Goal: Transaction & Acquisition: Purchase product/service

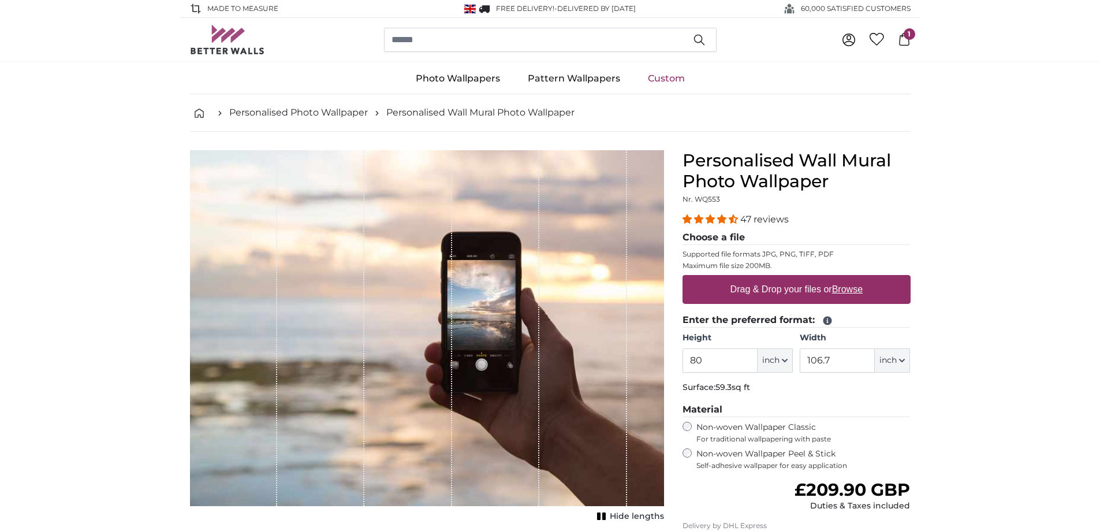
click at [842, 284] on u "Browse" at bounding box center [847, 289] width 31 height 10
click at [842, 278] on input "Drag & Drop your files or Browse" at bounding box center [796, 276] width 228 height 3
type input "**********"
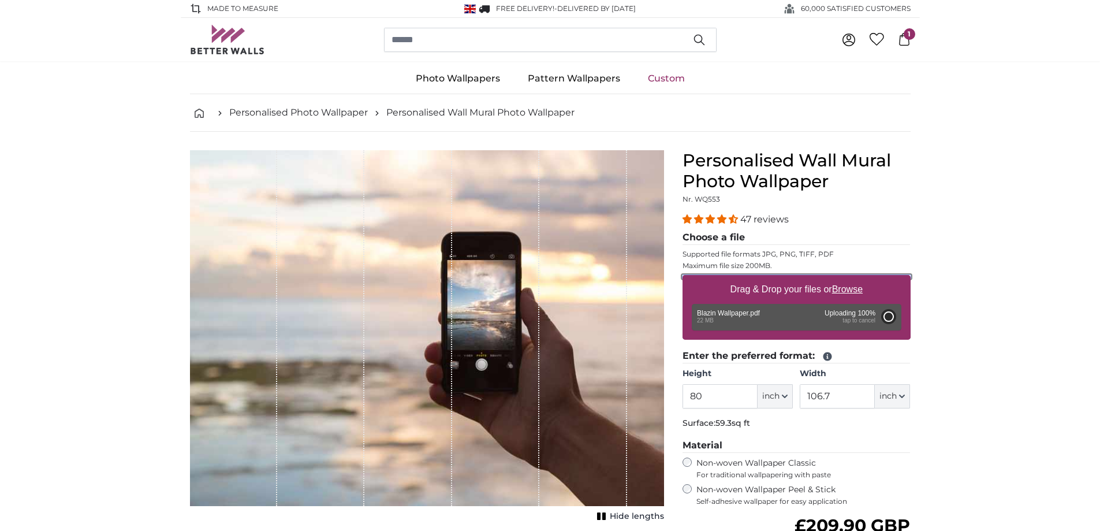
type input "120"
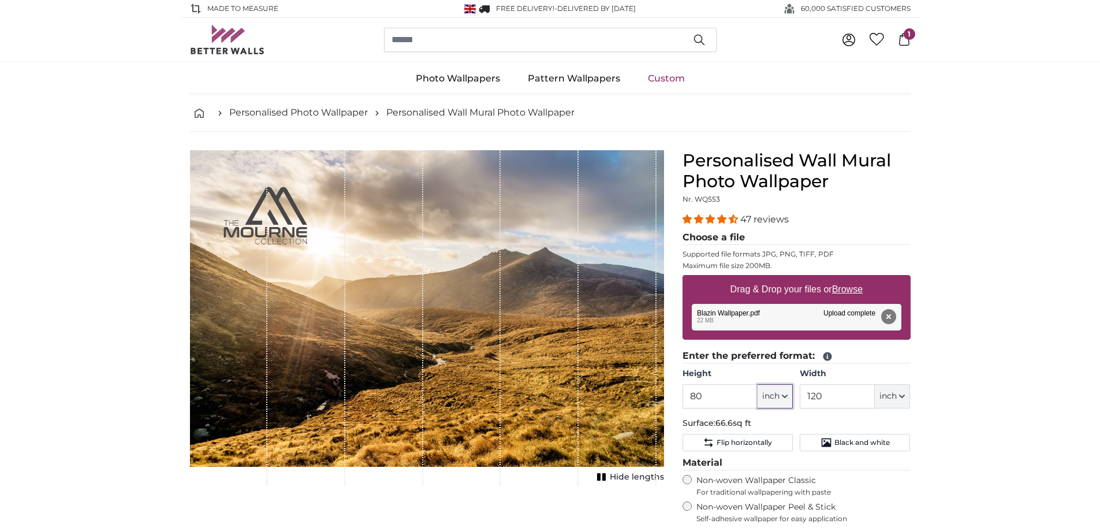
click at [778, 392] on span "inch" at bounding box center [770, 396] width 17 height 12
click at [774, 427] on link "Centimeter (cm)" at bounding box center [775, 426] width 102 height 21
type input "203.2"
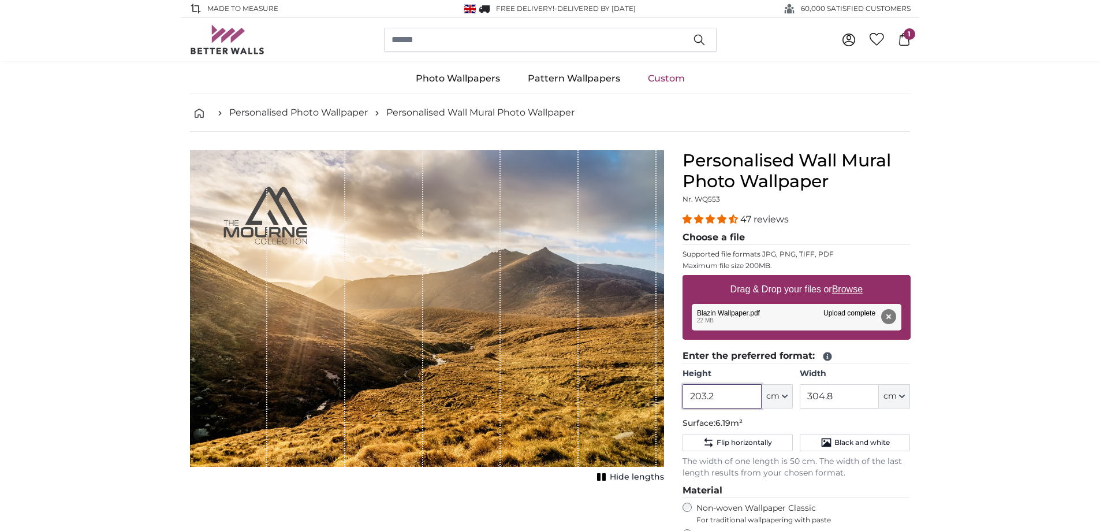
drag, startPoint x: 731, startPoint y: 390, endPoint x: 589, endPoint y: 390, distance: 142.0
click at [589, 390] on product-detail "Cancel Crop image Hide lengths Personalised Wall Mural Photo Wallpaper Nr. WQ55…" at bounding box center [550, 440] width 739 height 617
drag, startPoint x: 874, startPoint y: 399, endPoint x: 771, endPoint y: 398, distance: 103.3
click at [771, 398] on div "Height 203.2 ft cm Centimeter (cm) Inches (inch) Feet (ft. in.) Width 304.8 ft …" at bounding box center [796, 388] width 228 height 40
type input "340"
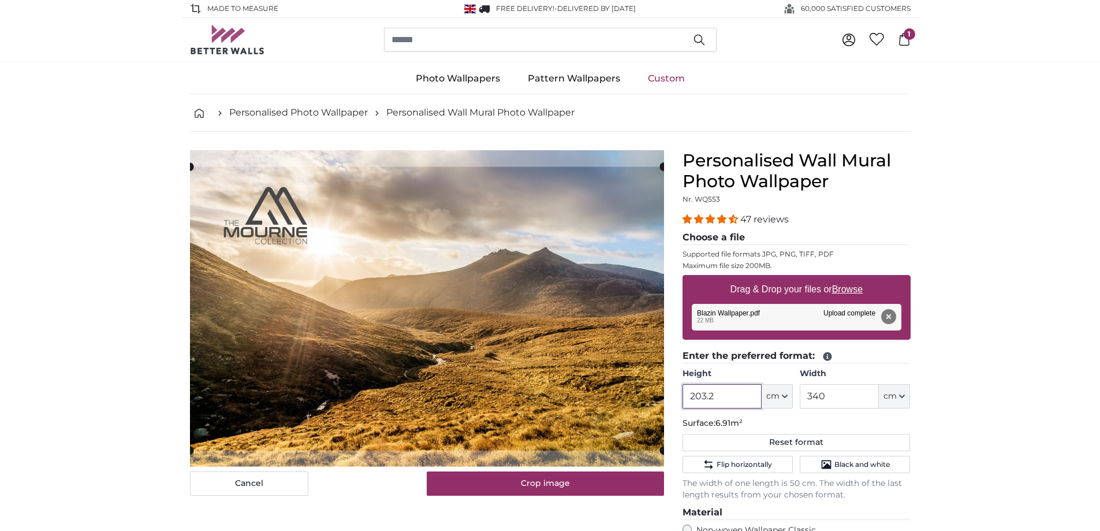
drag, startPoint x: 723, startPoint y: 397, endPoint x: 639, endPoint y: 385, distance: 84.5
click at [639, 385] on product-detail "Cancel Crop image Hide lengths Personalised Wall Mural Photo Wallpaper Nr. WQ55…" at bounding box center [550, 451] width 739 height 639
type input "106"
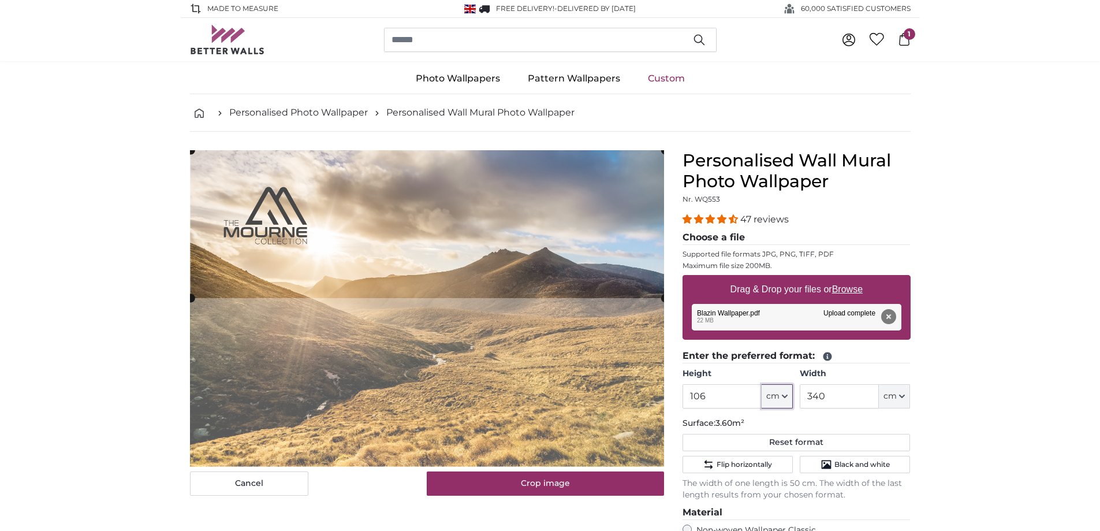
click at [462, 234] on cropper-handle at bounding box center [428, 224] width 474 height 148
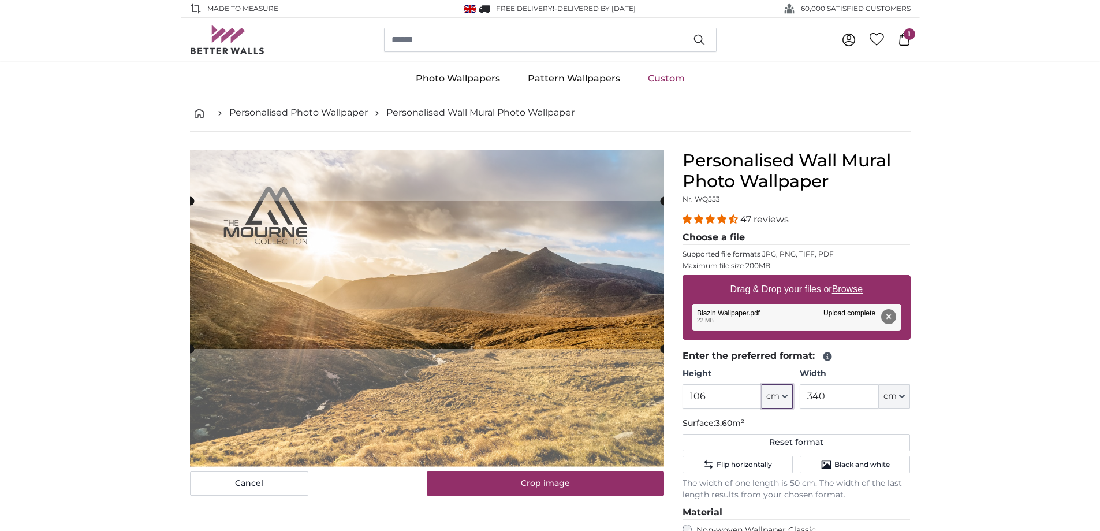
click at [464, 302] on cropper-handle at bounding box center [427, 275] width 474 height 148
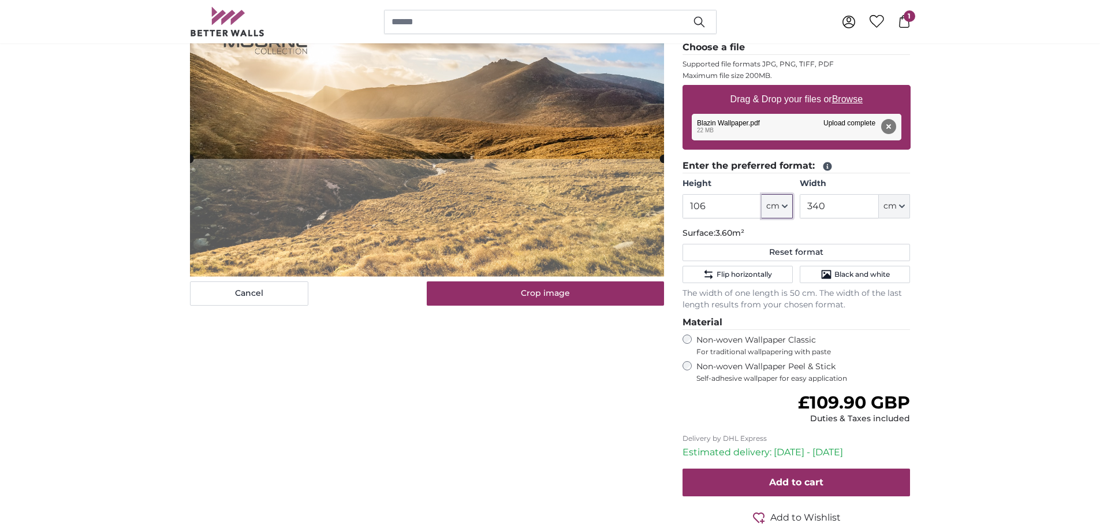
scroll to position [173, 0]
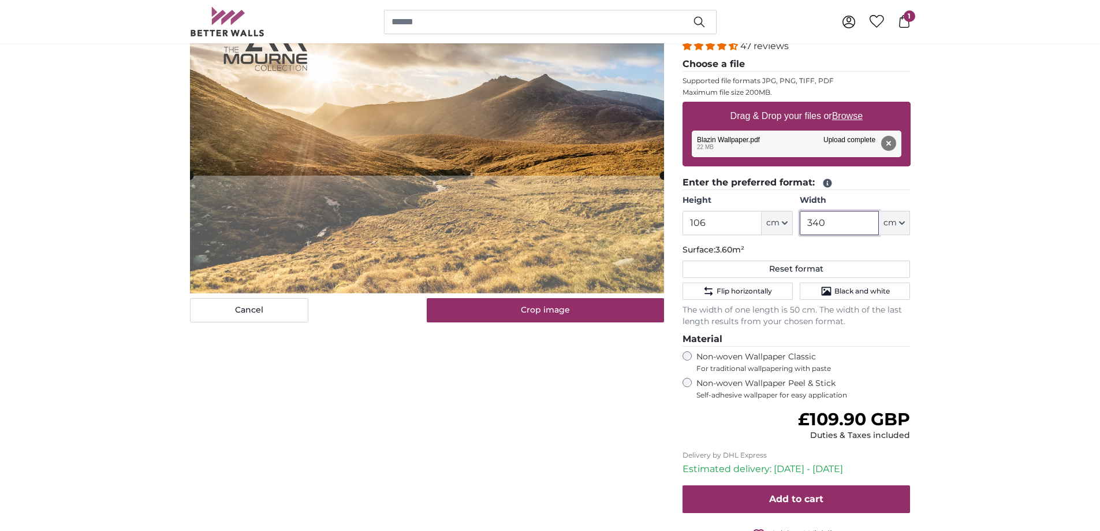
drag, startPoint x: 832, startPoint y: 222, endPoint x: 803, endPoint y: 225, distance: 29.1
click at [803, 225] on input "340" at bounding box center [839, 223] width 79 height 24
type input "349"
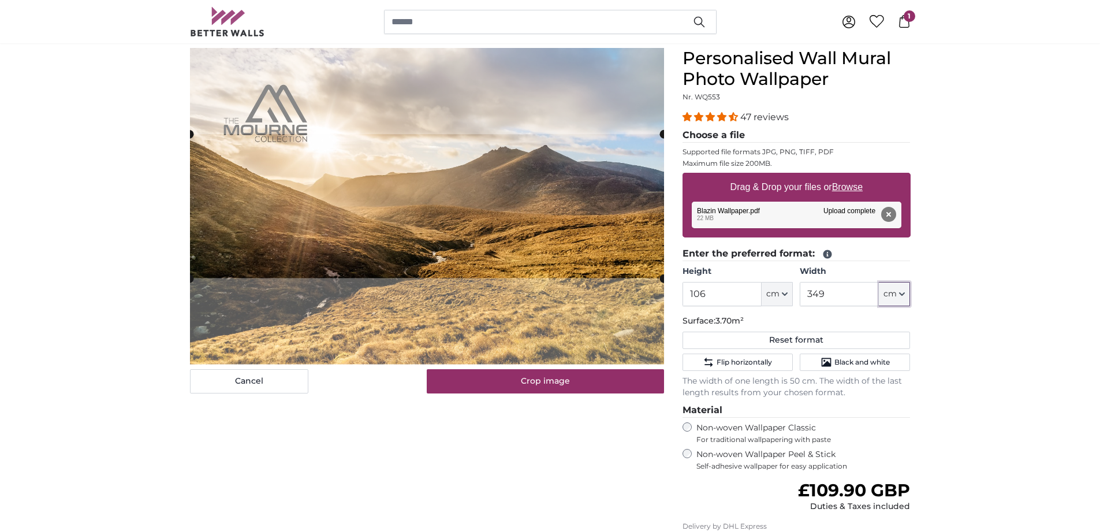
scroll to position [0, 0]
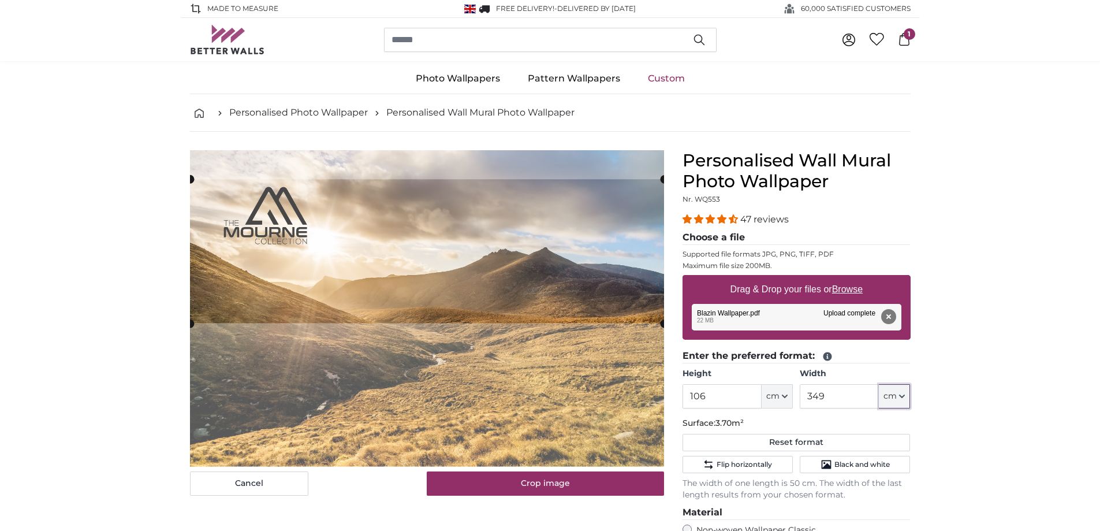
click at [455, 228] on cropper-handle at bounding box center [427, 251] width 474 height 144
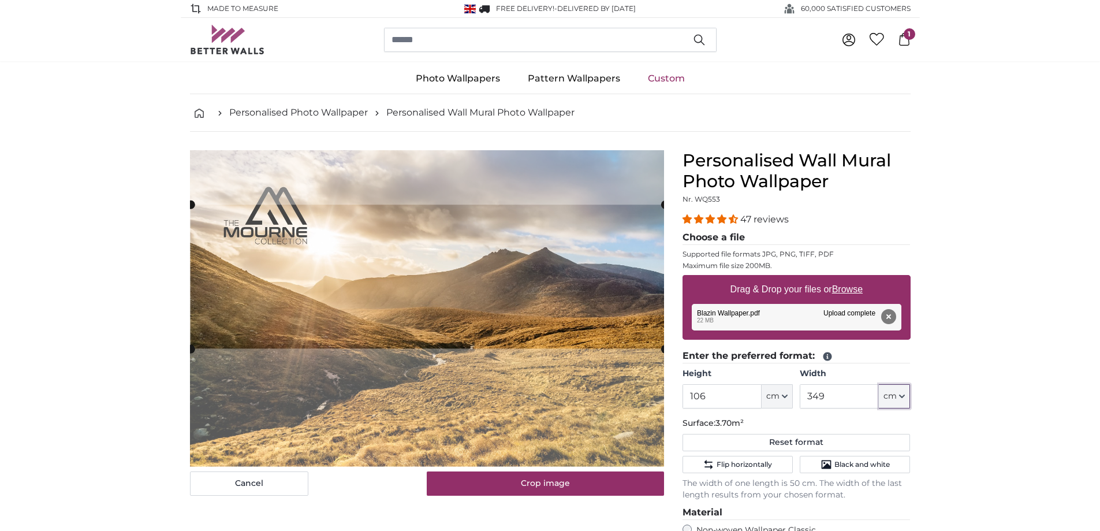
click at [471, 274] on cropper-handle at bounding box center [428, 276] width 474 height 144
drag, startPoint x: 751, startPoint y: 393, endPoint x: 584, endPoint y: 393, distance: 166.8
click at [584, 393] on product-detail "Cancel Crop image Hide lengths Personalised Wall Mural Photo Wallpaper Nr. WQ55…" at bounding box center [550, 451] width 739 height 639
drag, startPoint x: 716, startPoint y: 392, endPoint x: 684, endPoint y: 396, distance: 33.2
click at [684, 396] on input "106" at bounding box center [721, 396] width 79 height 24
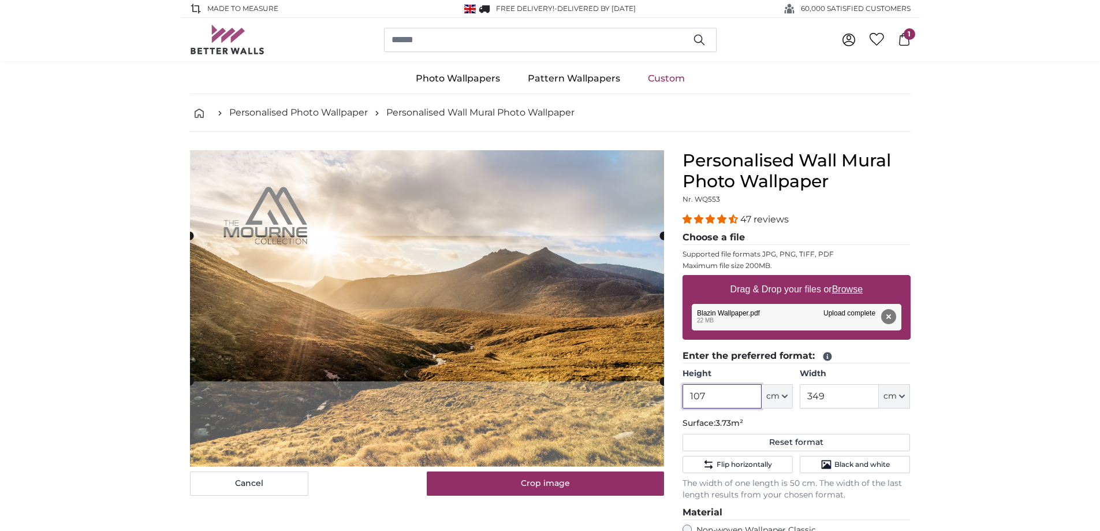
scroll to position [58, 0]
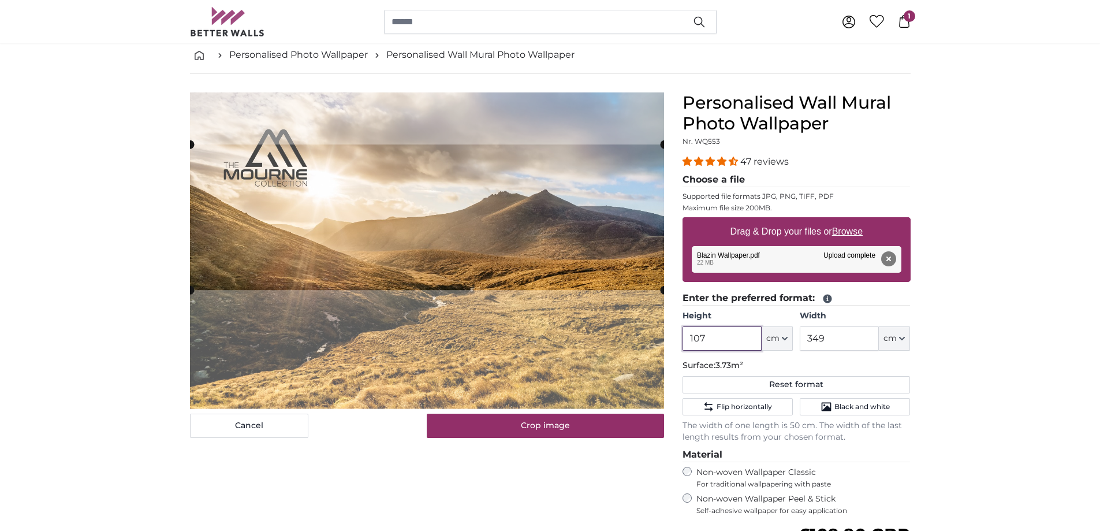
click at [462, 217] on cropper-handle at bounding box center [427, 216] width 474 height 145
click at [893, 260] on button "Remove" at bounding box center [887, 258] width 15 height 15
type input "203.2"
type input "304.8"
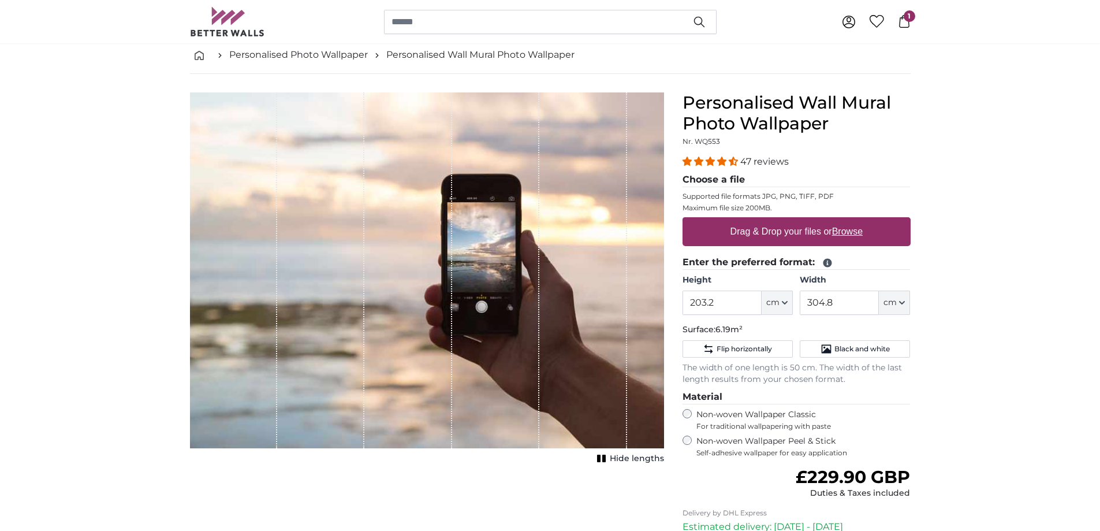
click at [849, 231] on u "Browse" at bounding box center [847, 231] width 31 height 10
click at [849, 221] on input "Drag & Drop your files or Browse" at bounding box center [796, 218] width 228 height 3
type input "**********"
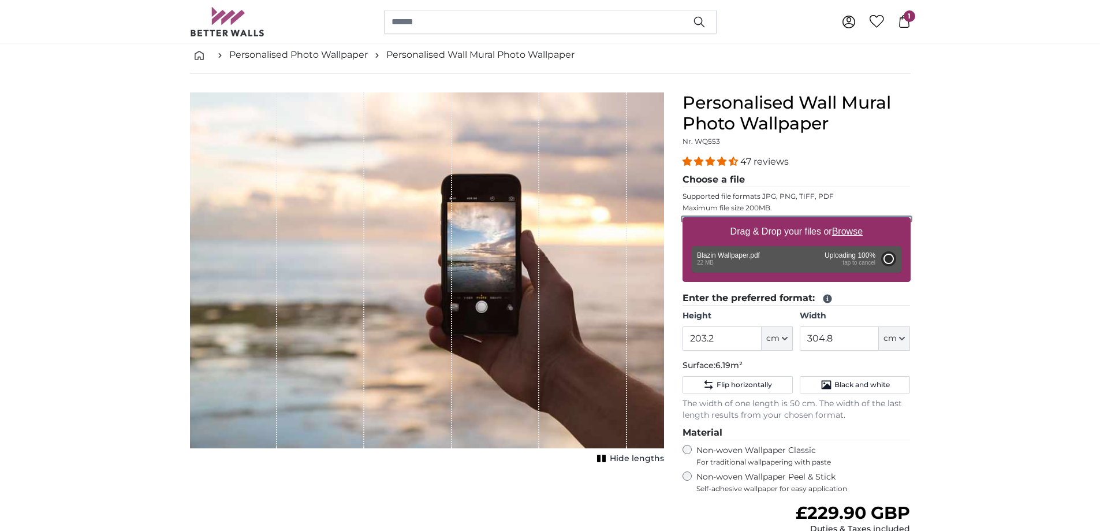
type input "200"
type input "300"
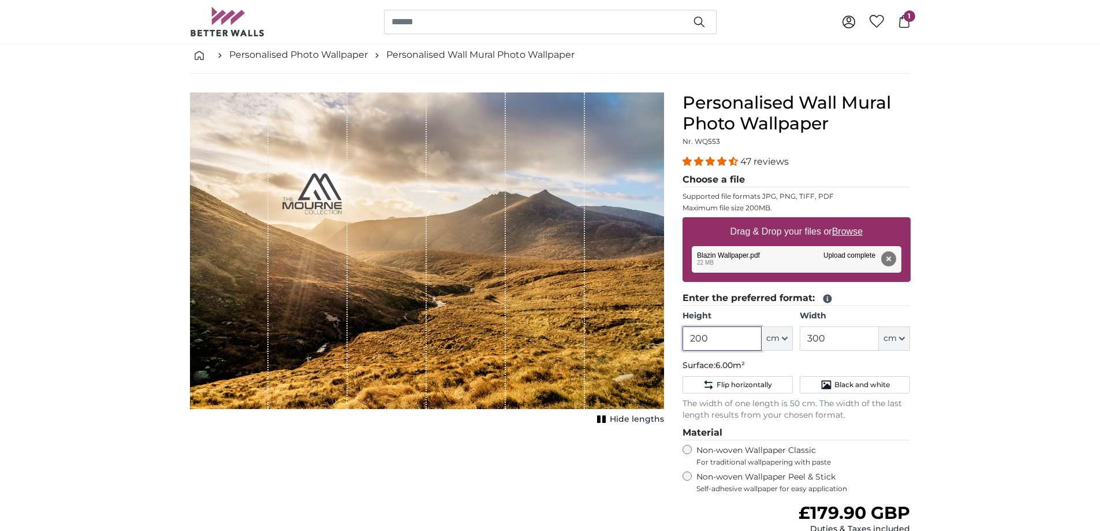
drag, startPoint x: 731, startPoint y: 337, endPoint x: 680, endPoint y: 339, distance: 50.9
click at [680, 339] on div "Personalised Wall Mural Photo Wallpaper Nr. WQ553 47 reviews Choose a file Supp…" at bounding box center [796, 391] width 247 height 599
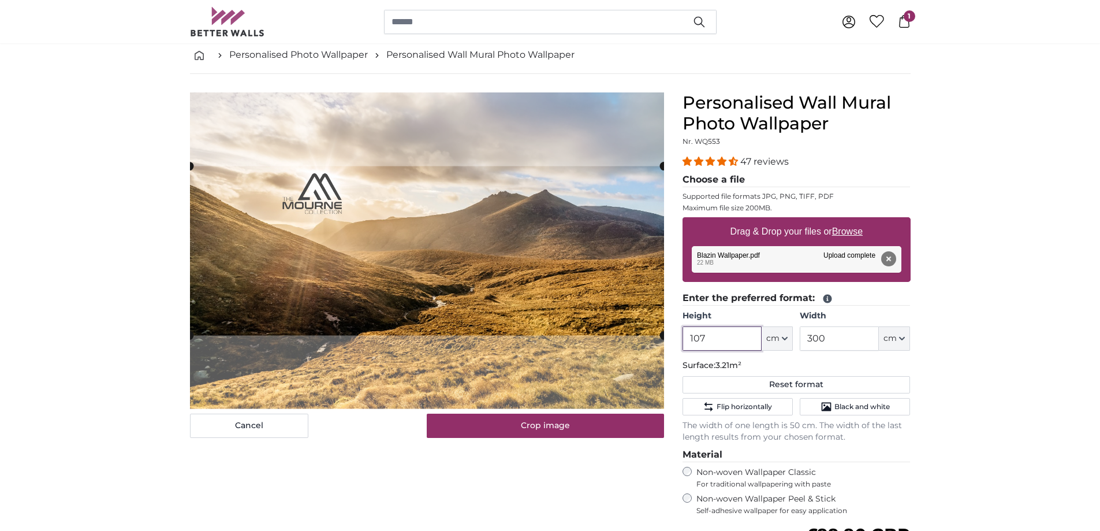
type input "107"
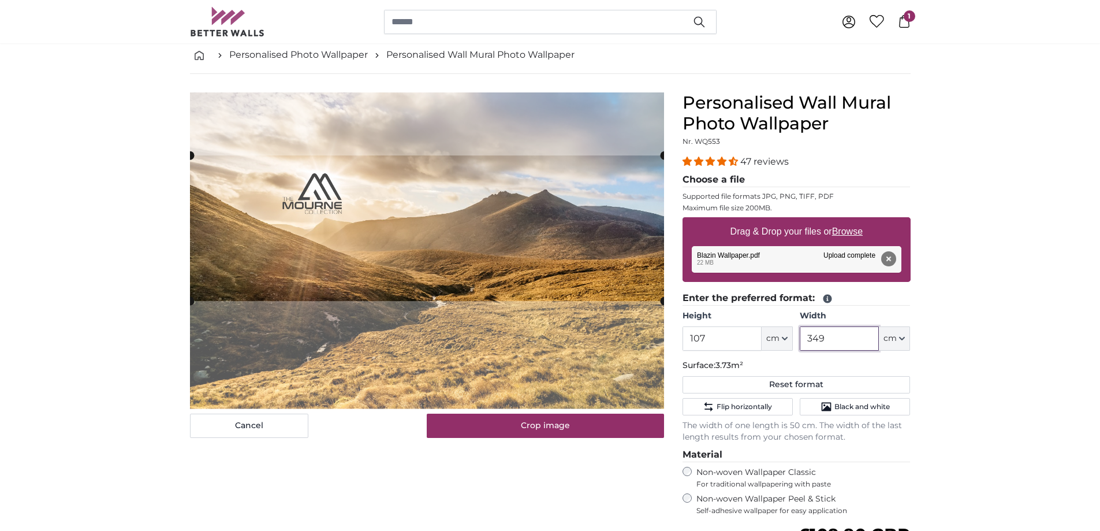
click at [513, 230] on cropper-handle at bounding box center [427, 227] width 474 height 145
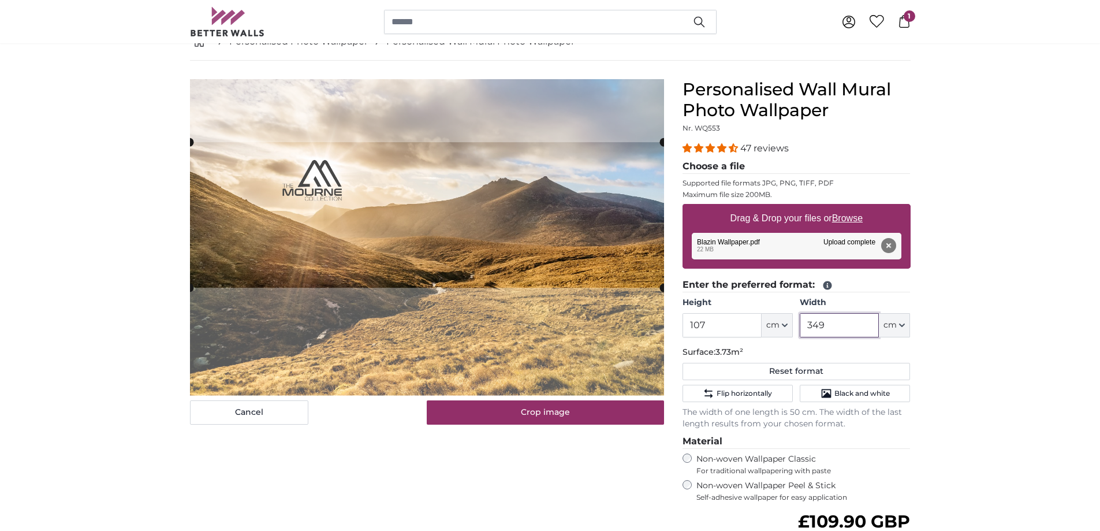
type input "349"
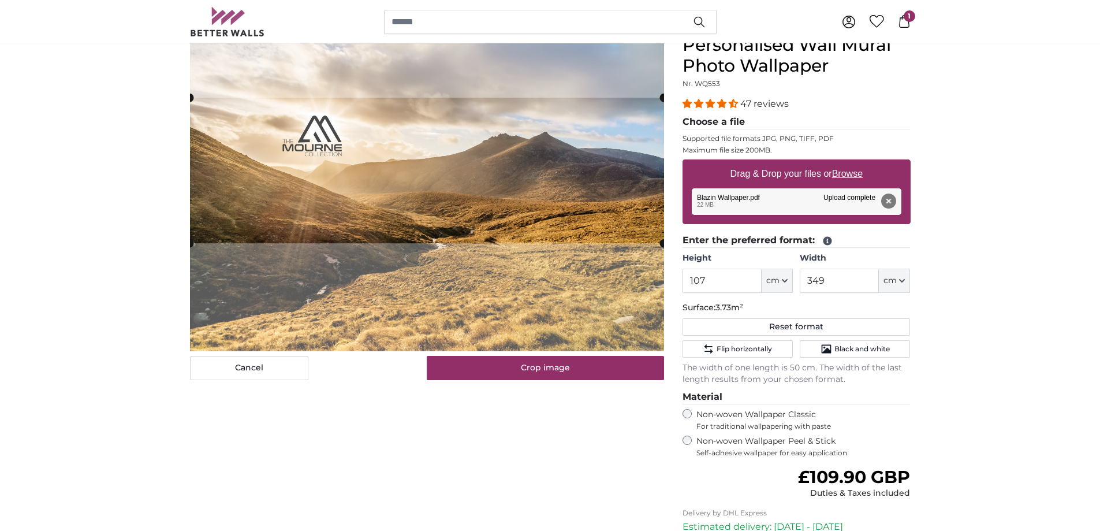
click at [846, 173] on u "Browse" at bounding box center [847, 174] width 31 height 10
click at [846, 163] on input "Drag & Drop your files or Browse" at bounding box center [796, 160] width 228 height 3
type input "**********"
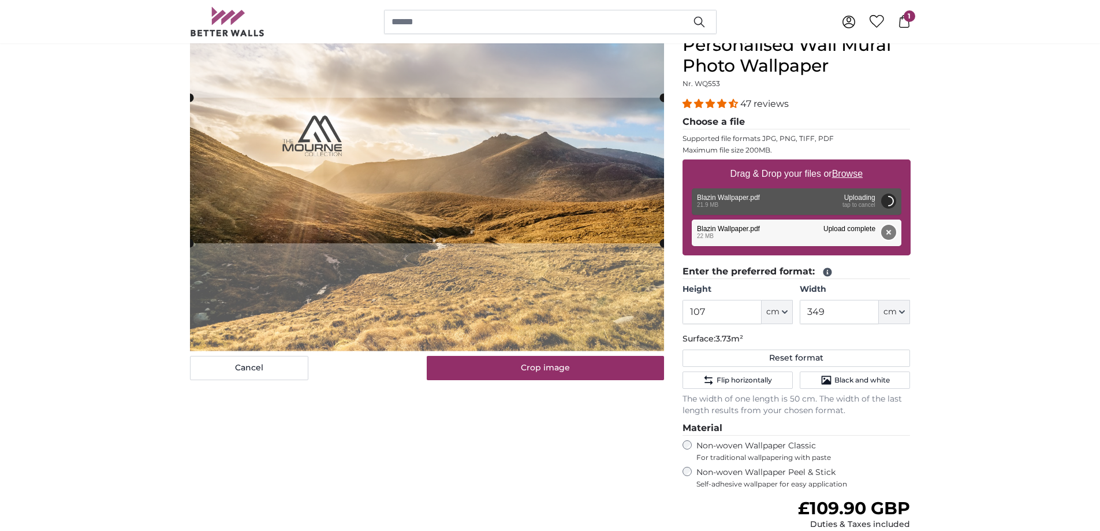
click at [893, 234] on button "Remove" at bounding box center [887, 232] width 15 height 15
type input "200"
type input "300"
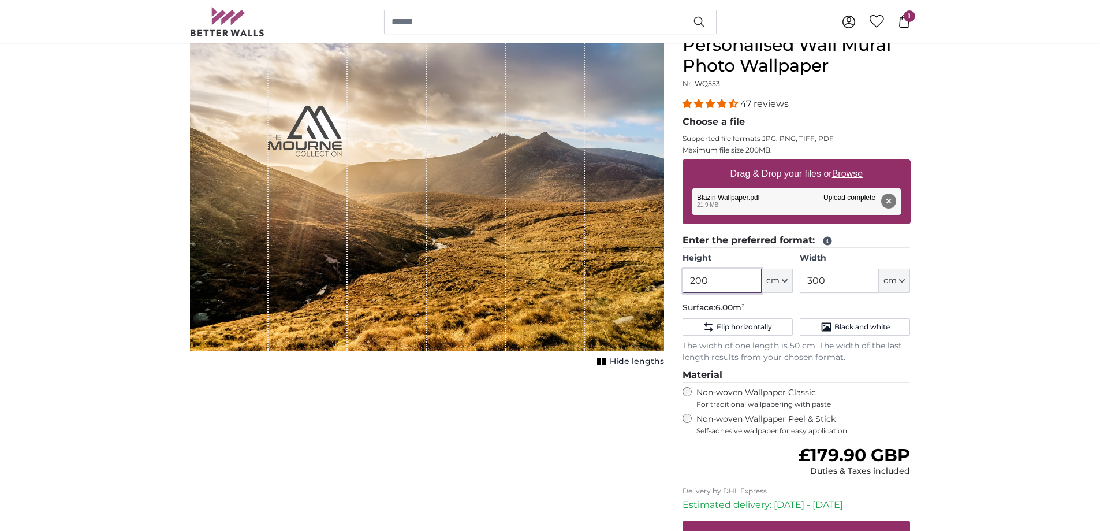
click at [741, 277] on input "200" at bounding box center [721, 280] width 79 height 24
type input "107"
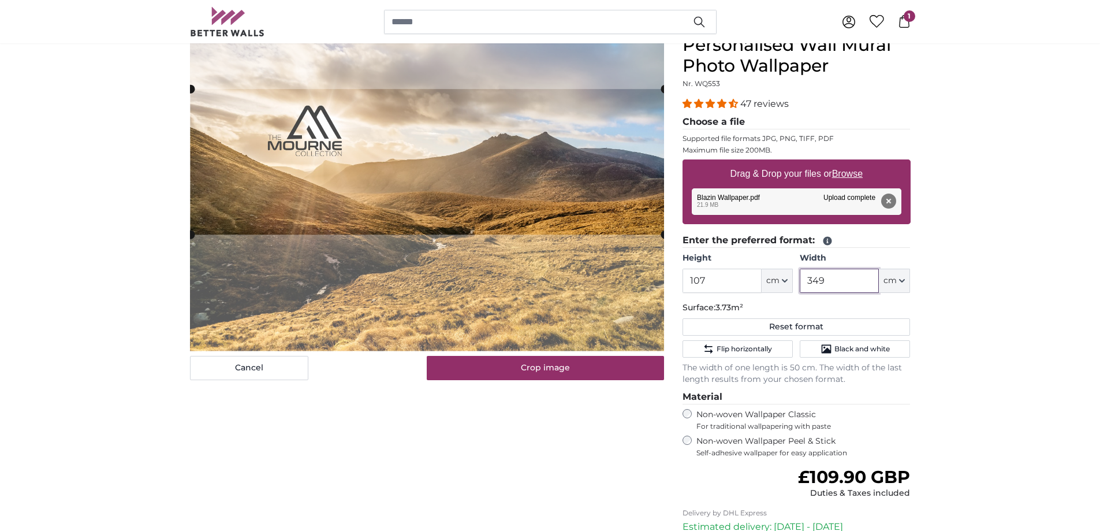
click at [475, 205] on cropper-handle at bounding box center [428, 161] width 474 height 145
type input "349"
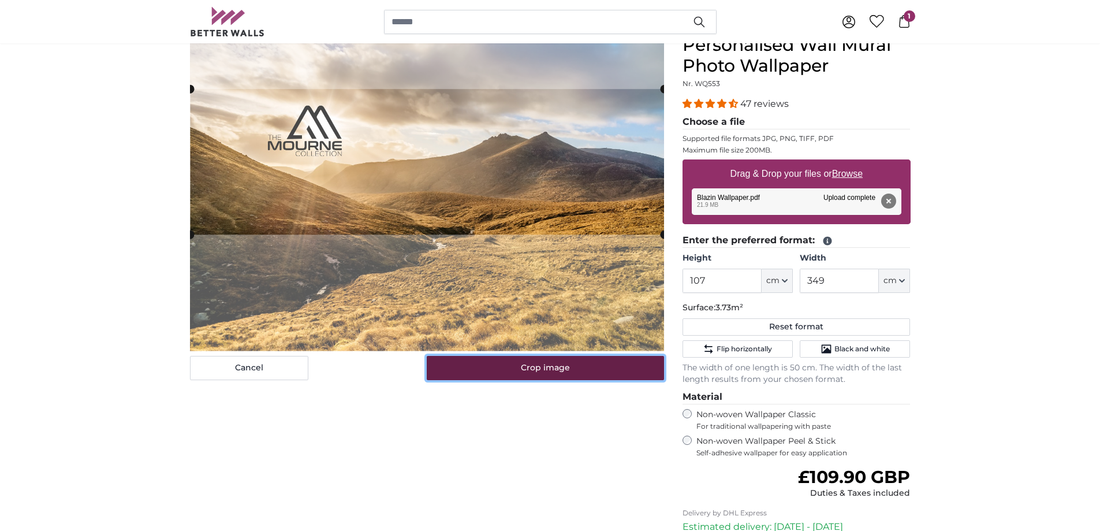
click at [583, 364] on button "Crop image" at bounding box center [545, 368] width 237 height 24
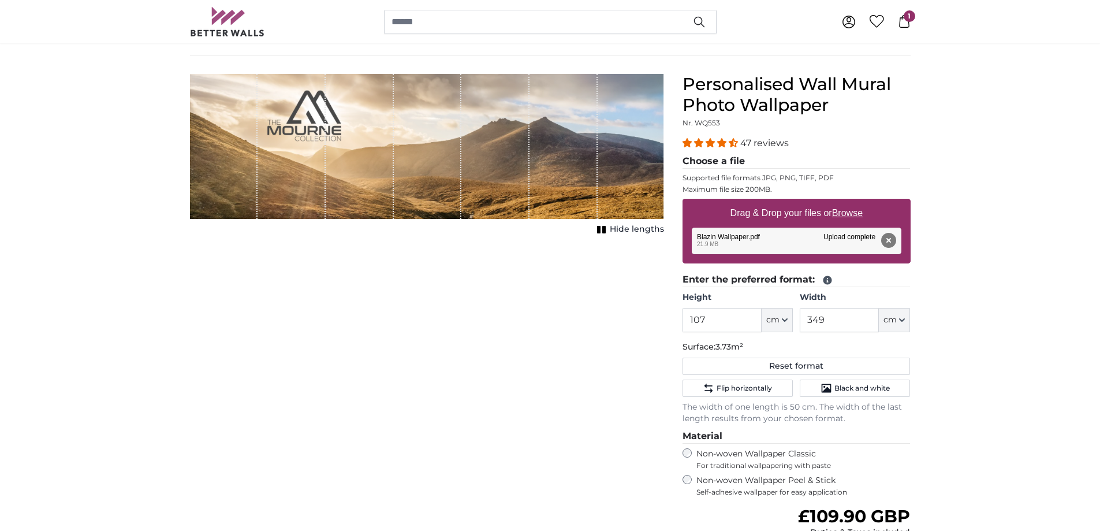
scroll to position [173, 0]
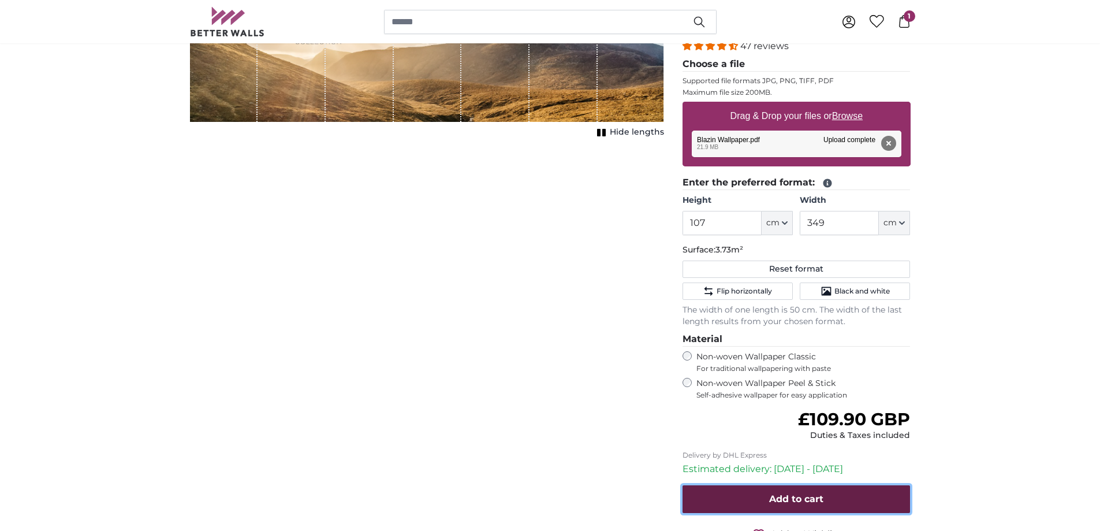
click at [809, 501] on span "Add to cart" at bounding box center [796, 498] width 54 height 11
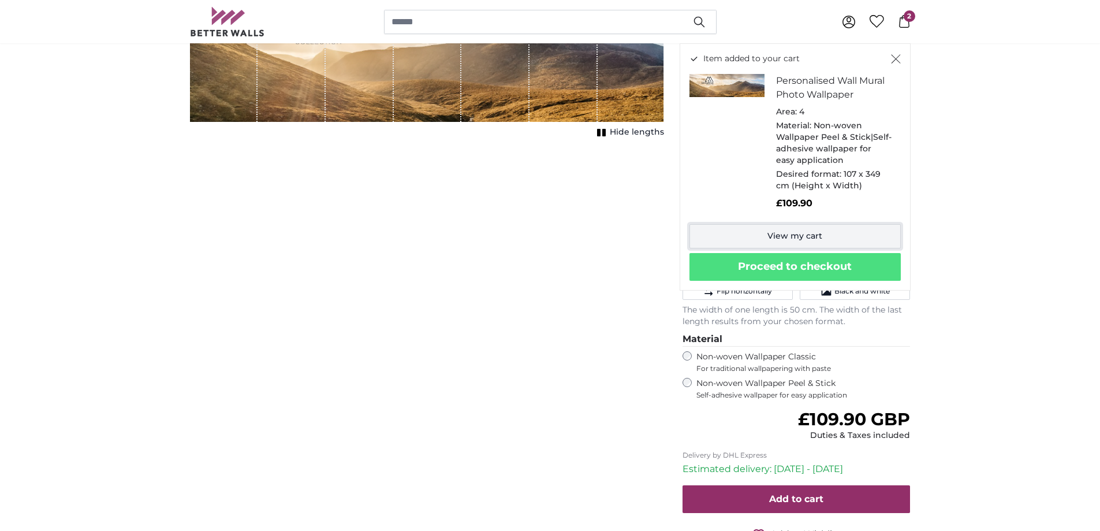
click at [813, 234] on link "View my cart" at bounding box center [794, 236] width 211 height 24
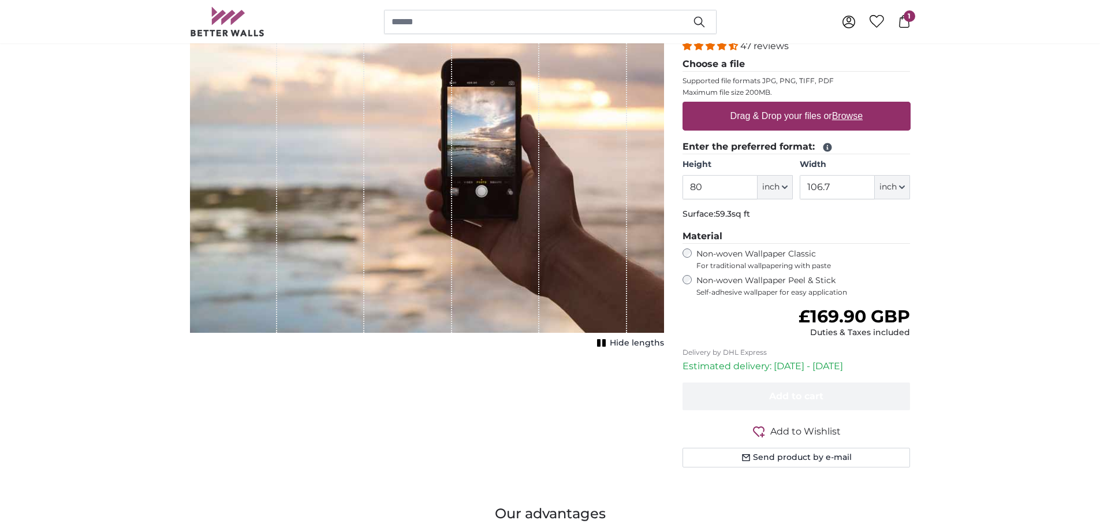
click at [853, 114] on u "Browse" at bounding box center [847, 116] width 31 height 10
click at [853, 105] on input "Drag & Drop your files or Browse" at bounding box center [796, 103] width 228 height 3
type input "**********"
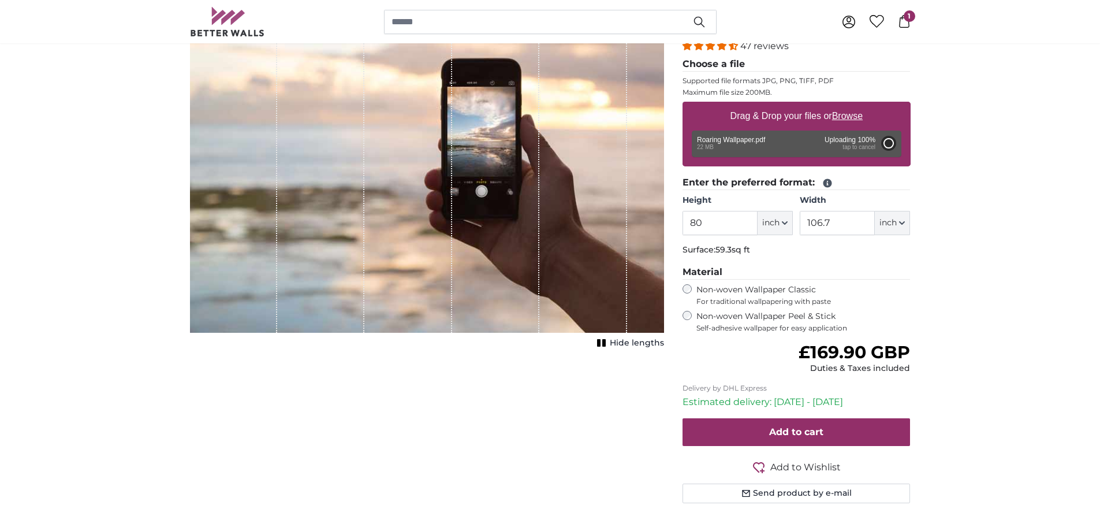
type input "120"
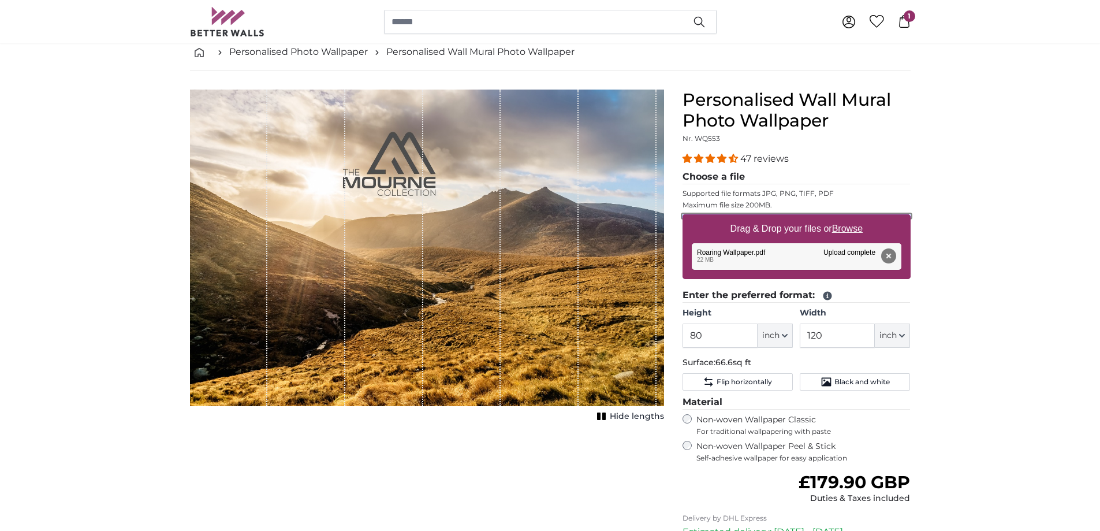
scroll to position [58, 0]
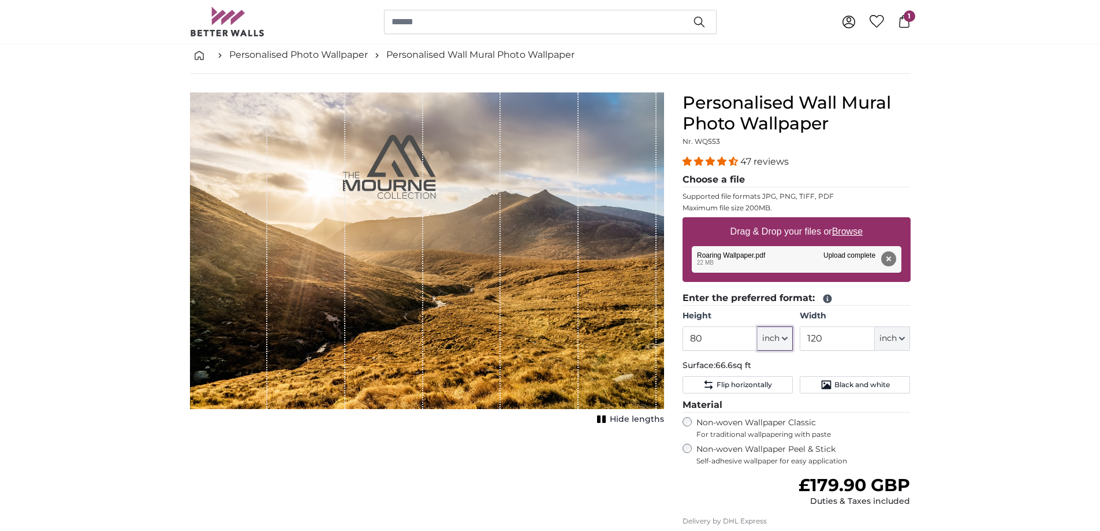
click at [779, 331] on button "inch" at bounding box center [774, 338] width 35 height 24
click at [775, 407] on link "Feet (ft. in.)" at bounding box center [775, 410] width 102 height 21
type input "6"
type input "*"
type input "10"
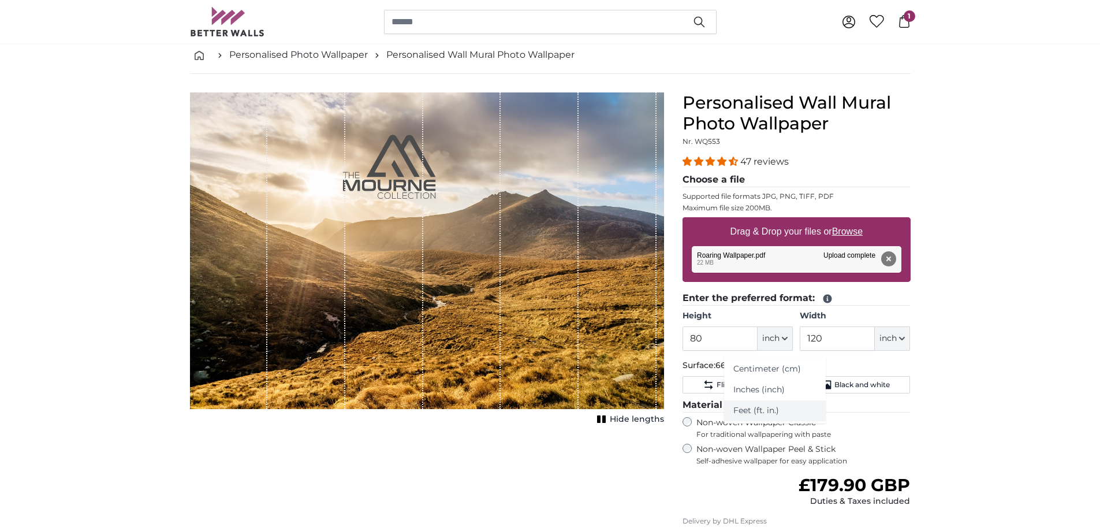
type input "*"
click at [700, 338] on input "6" at bounding box center [699, 338] width 35 height 24
type input "12"
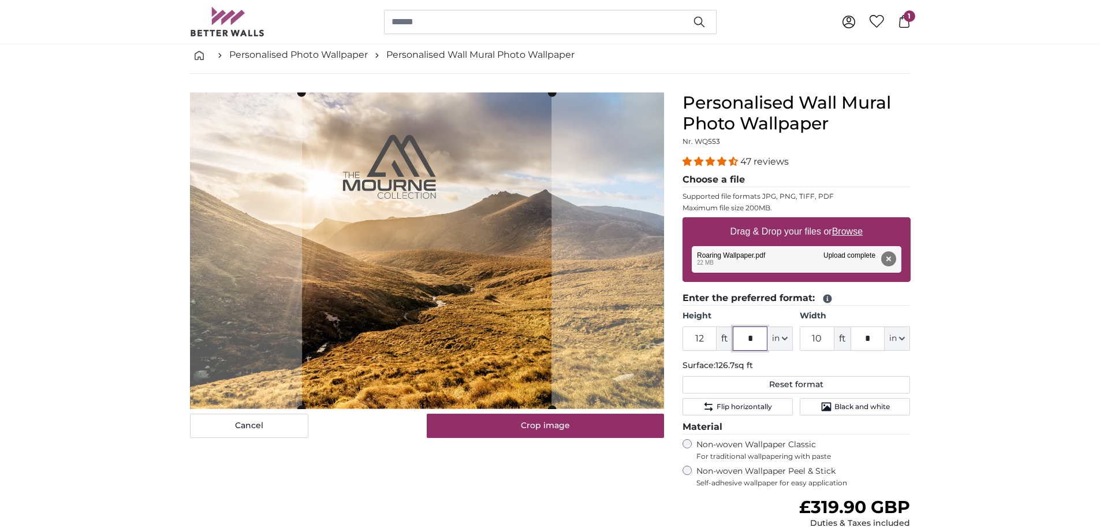
type input "*"
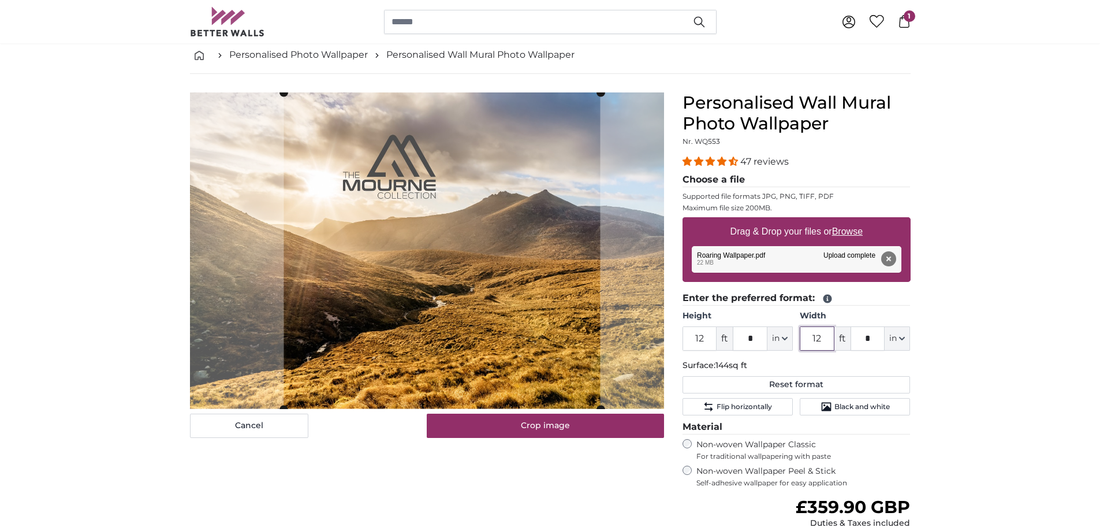
click at [477, 264] on cropper-handle at bounding box center [441, 250] width 316 height 316
type input "12"
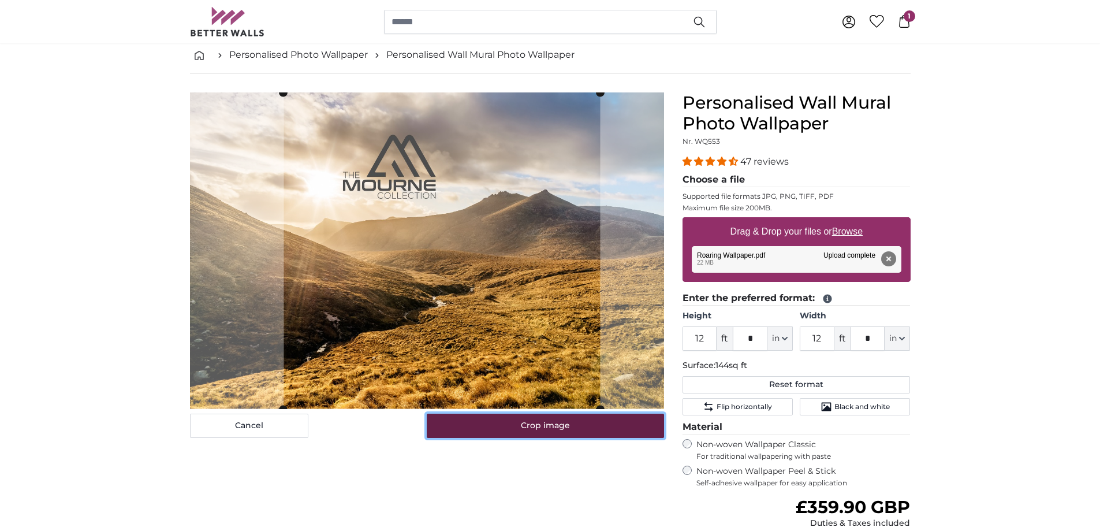
click at [557, 425] on button "Crop image" at bounding box center [545, 425] width 237 height 24
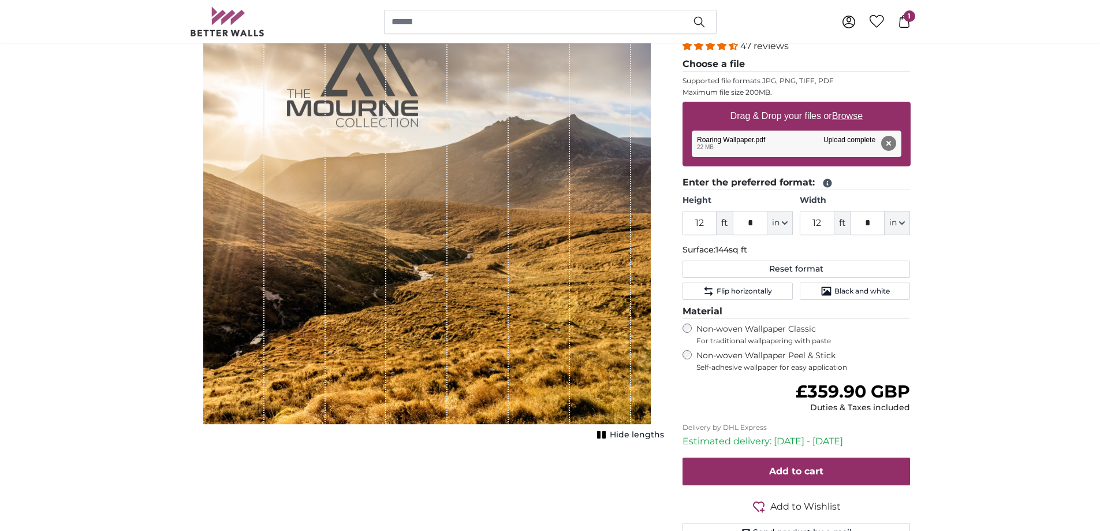
scroll to position [115, 0]
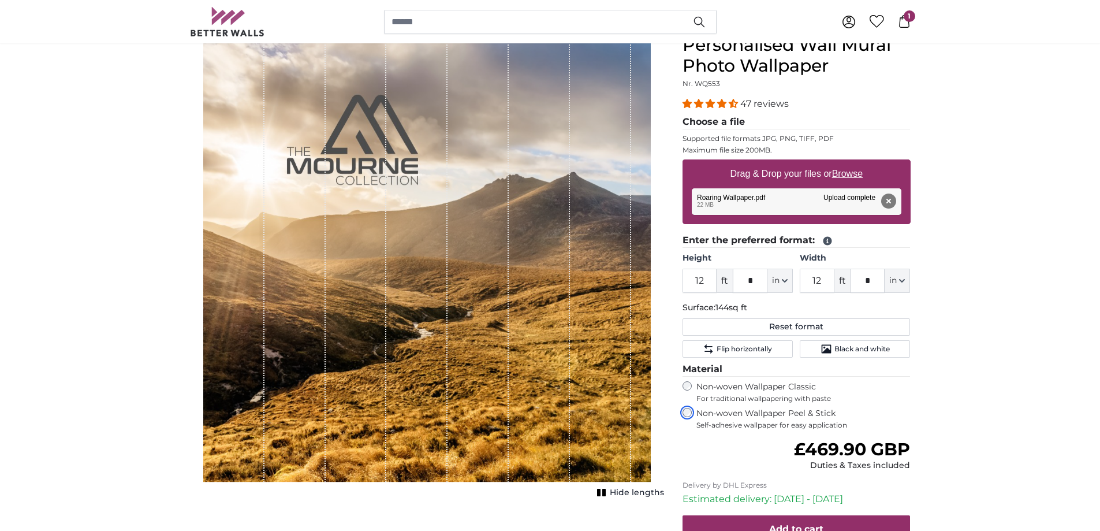
scroll to position [173, 0]
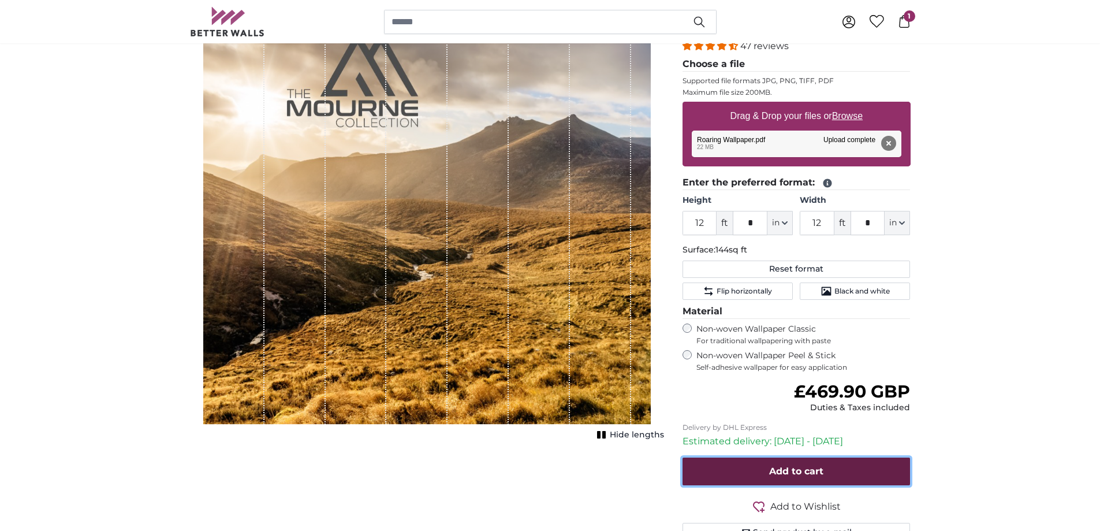
click at [794, 470] on span "Add to cart" at bounding box center [796, 470] width 54 height 11
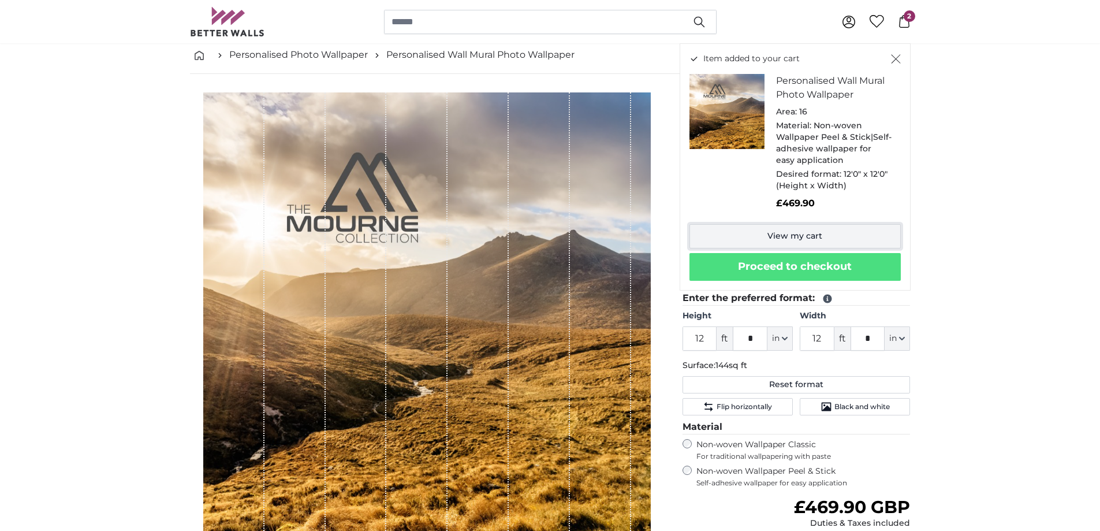
click at [819, 243] on link "View my cart" at bounding box center [794, 236] width 211 height 24
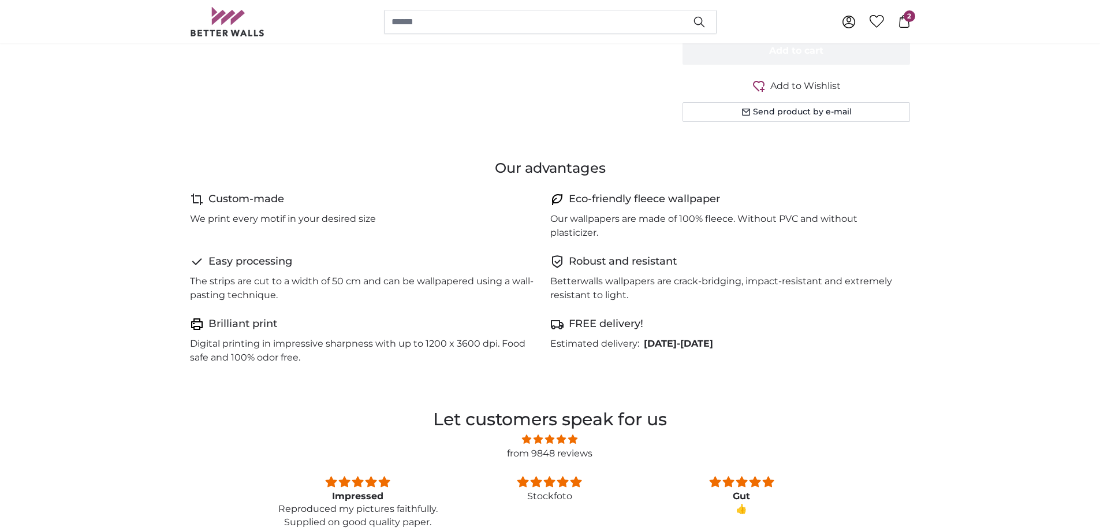
scroll to position [520, 0]
drag, startPoint x: 471, startPoint y: 287, endPoint x: 473, endPoint y: 292, distance: 5.9
click at [477, 287] on p "The strips are cut to a width of 50 cm and can be wallpapered using a wall-past…" at bounding box center [365, 287] width 351 height 28
click at [447, 339] on p "Digital printing in impressive sharpness with up to 1200 x 3600 dpi. Food safe …" at bounding box center [365, 349] width 351 height 28
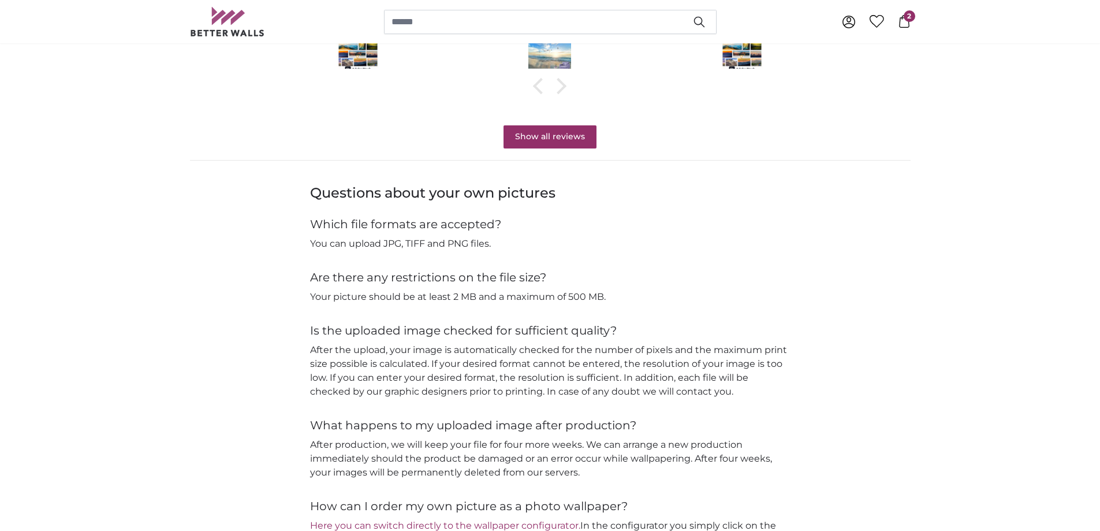
scroll to position [1212, 0]
